Goal: Check status: Check status

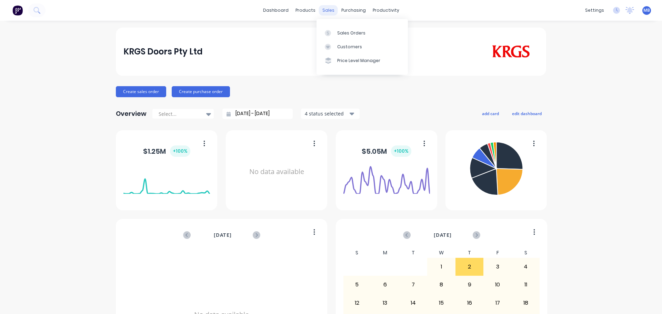
click at [326, 9] on div "sales" at bounding box center [328, 10] width 19 height 10
click at [347, 33] on div "Sales Orders" at bounding box center [351, 33] width 28 height 6
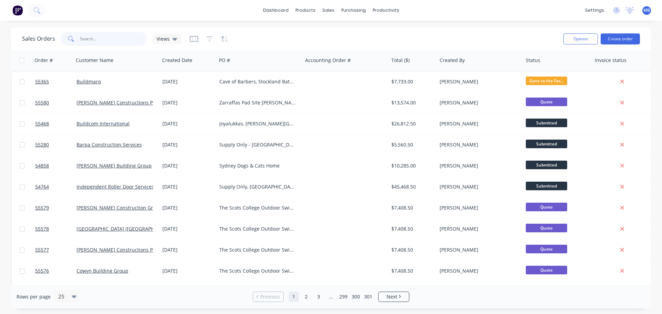
click at [88, 37] on input "text" at bounding box center [113, 39] width 67 height 14
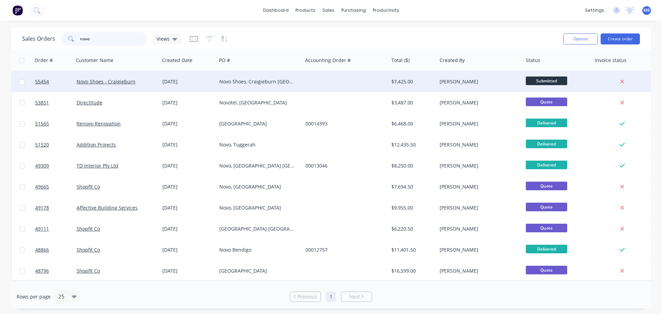
type input "novo"
click at [436, 80] on div "$7,425.00" at bounding box center [413, 81] width 48 height 21
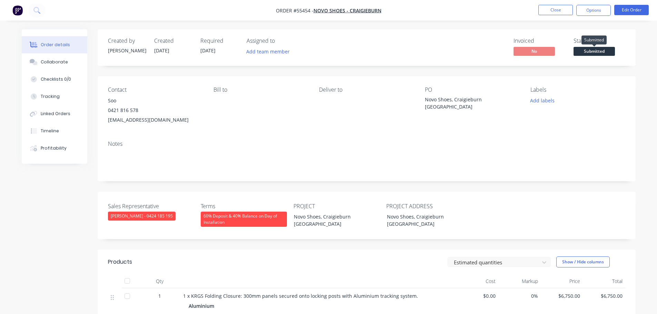
click at [582, 51] on span "Submitted" at bounding box center [594, 51] width 41 height 9
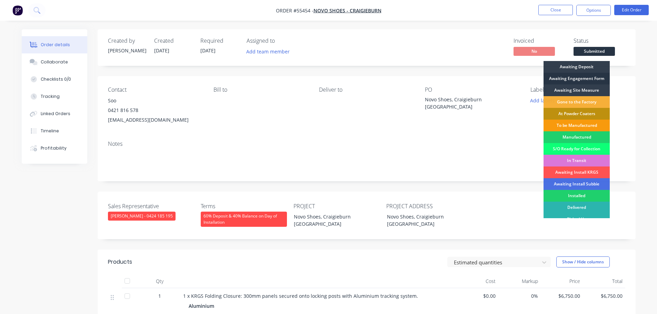
click at [569, 80] on div "Awaiting Engagement Form" at bounding box center [577, 79] width 66 height 12
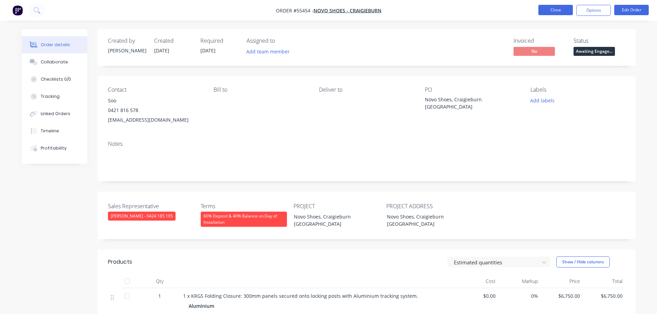
click at [550, 11] on button "Close" at bounding box center [555, 10] width 34 height 10
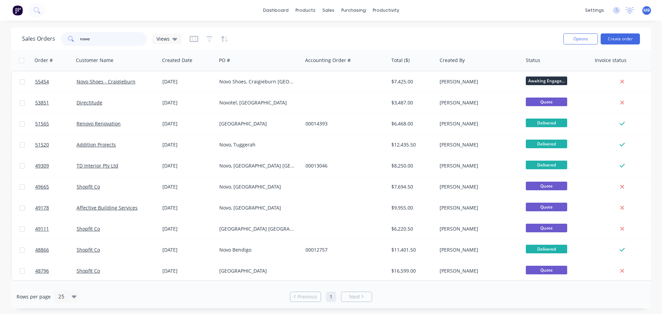
drag, startPoint x: 95, startPoint y: 38, endPoint x: 0, endPoint y: 31, distance: 94.8
click at [0, 32] on div "Sales Orders novo Views Options Create order Order # Customer Name Created Date…" at bounding box center [331, 168] width 662 height 281
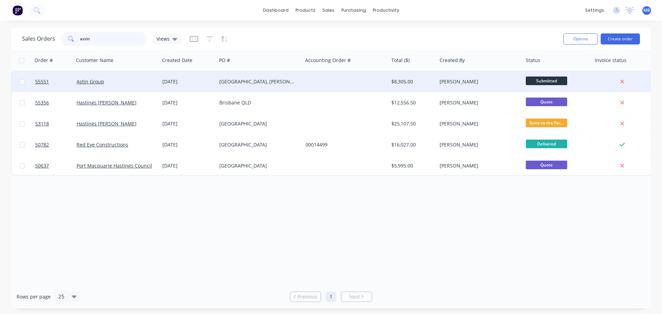
type input "astin"
click at [481, 82] on div "[PERSON_NAME]" at bounding box center [478, 81] width 77 height 7
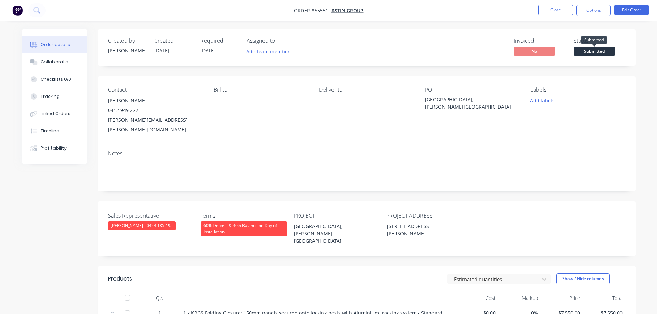
drag, startPoint x: 590, startPoint y: 48, endPoint x: 591, endPoint y: 58, distance: 10.7
click at [591, 48] on span "Submitted" at bounding box center [594, 51] width 41 height 9
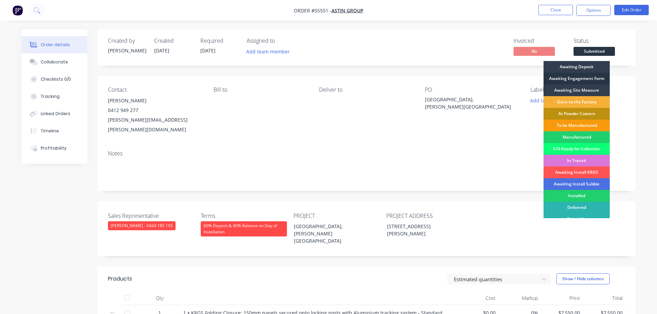
click at [577, 78] on div "Awaiting Engagement Form" at bounding box center [577, 79] width 66 height 12
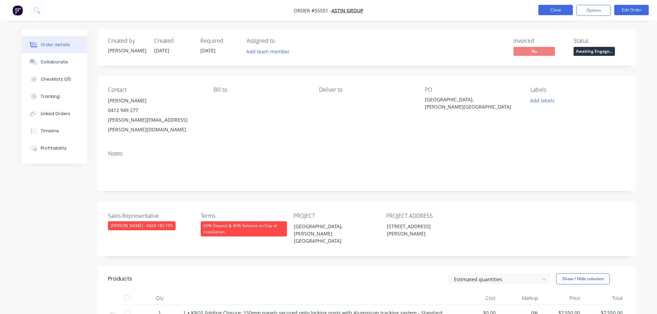
click at [553, 8] on button "Close" at bounding box center [555, 10] width 34 height 10
